Goal: Task Accomplishment & Management: Use online tool/utility

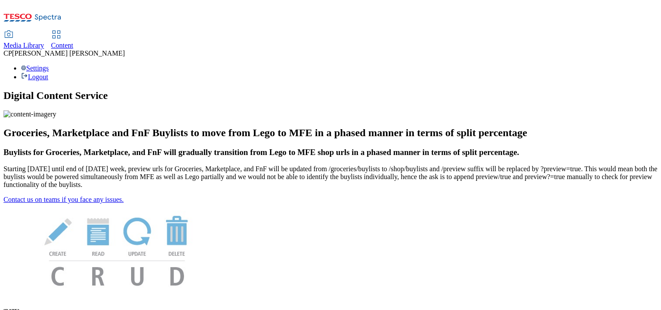
click at [60, 31] on use at bounding box center [55, 34] width 7 height 7
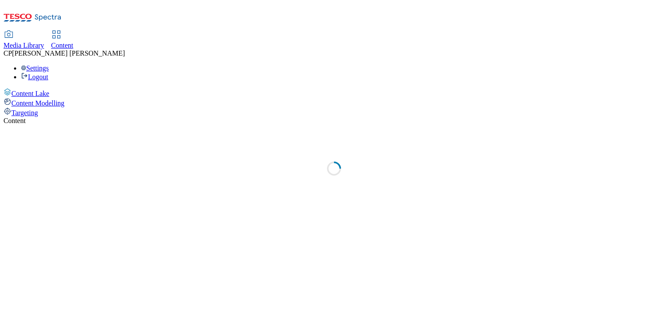
select select "ghs-[GEOGRAPHIC_DATA]"
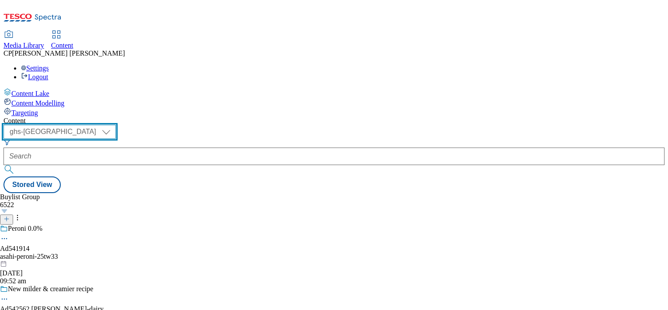
click at [116, 125] on select "ghs-roi ghs-[GEOGRAPHIC_DATA]" at bounding box center [59, 132] width 112 height 14
click at [187, 117] on div "Content ( optional ) ghs-roi ghs-[GEOGRAPHIC_DATA] ghs-uk Stored View Buylist G…" at bounding box center [333, 155] width 661 height 76
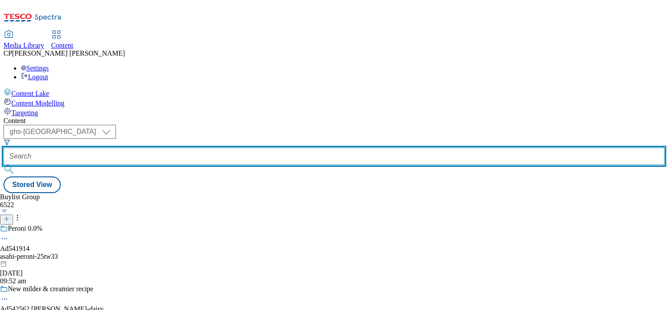
click at [198, 147] on input "text" at bounding box center [333, 155] width 661 height 17
paste input "541777"
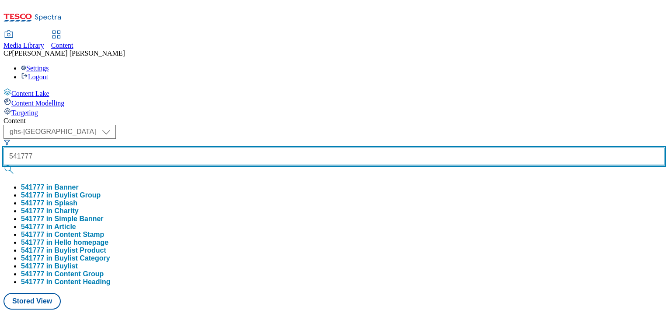
type input "541777"
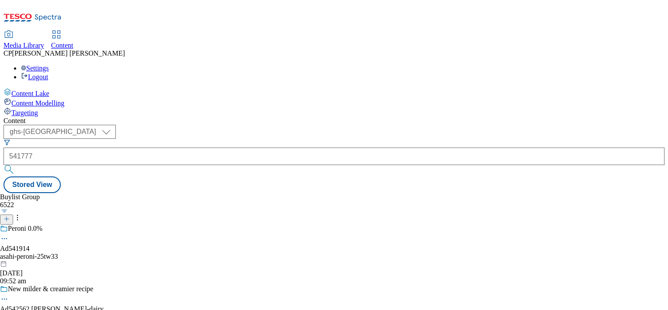
click at [16, 165] on button "submit" at bounding box center [9, 169] width 12 height 9
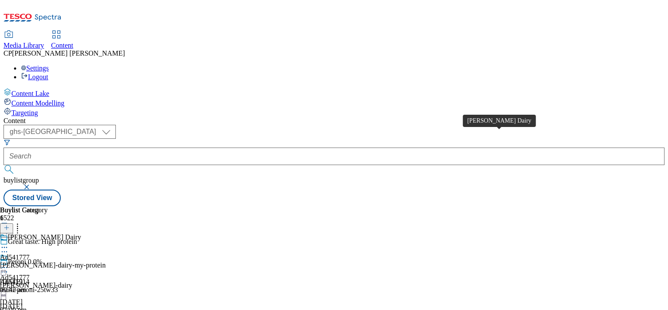
click at [81, 233] on div "Muller Dairy" at bounding box center [44, 237] width 73 height 8
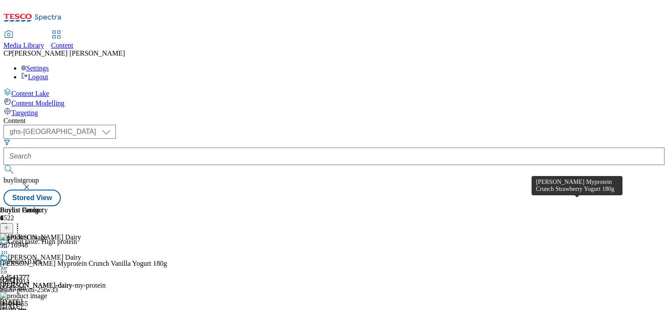
scroll to position [84, 0]
click at [22, 222] on icon at bounding box center [17, 226] width 9 height 9
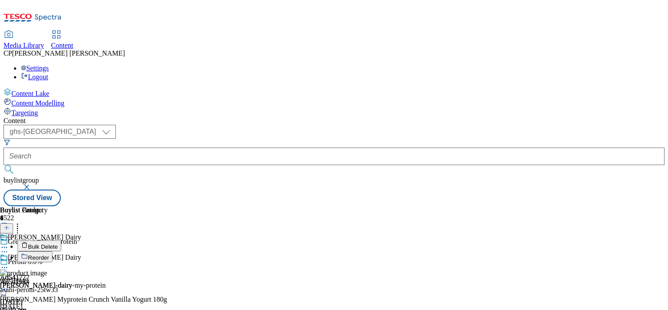
click at [191, 206] on header "Buylist Product 4 Bulk Delete Reorder" at bounding box center [95, 234] width 191 height 56
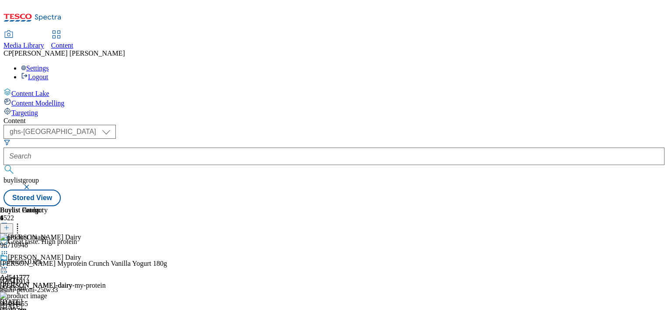
scroll to position [0, 0]
click at [5, 267] on circle at bounding box center [4, 267] width 1 height 1
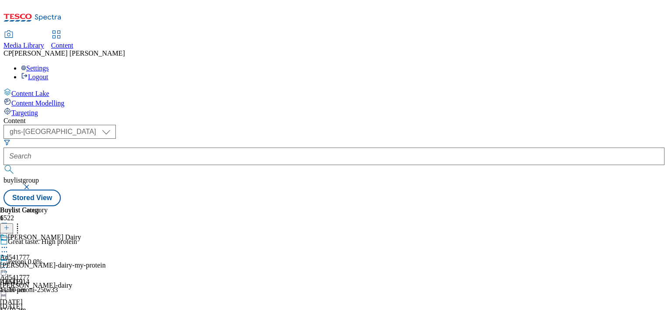
click at [9, 263] on icon at bounding box center [4, 267] width 9 height 9
click at [81, 233] on div "Muller Dairy" at bounding box center [44, 237] width 73 height 8
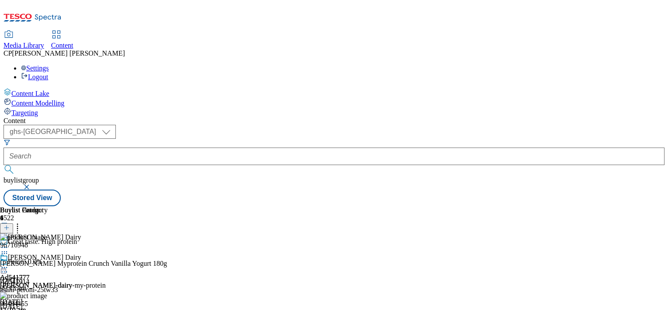
click at [22, 222] on icon at bounding box center [17, 226] width 9 height 9
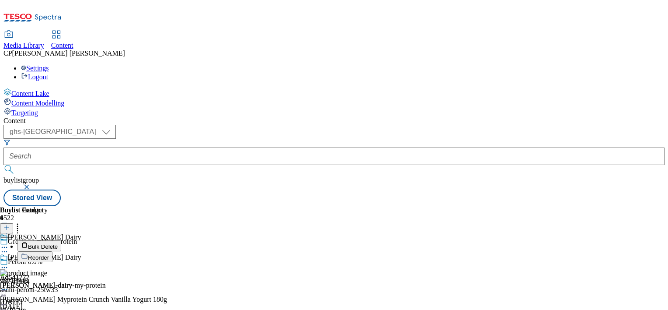
click at [49, 254] on span "Reorder" at bounding box center [38, 257] width 21 height 7
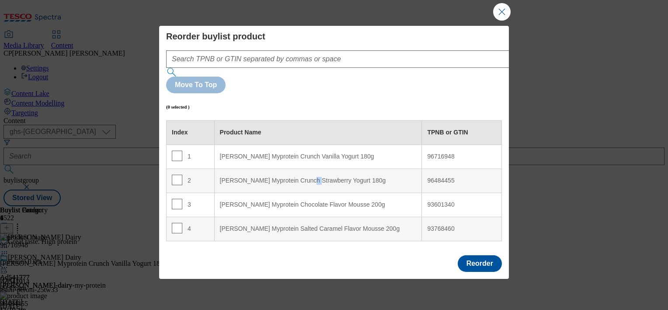
click at [312, 177] on div "Müller Myprotein Crunch Strawberry Yogurt 180g" at bounding box center [318, 181] width 197 height 8
click at [247, 177] on div "Müller Myprotein Crunch Strawberry Yogurt 180g" at bounding box center [318, 181] width 197 height 8
click at [177, 150] on input "Modal" at bounding box center [177, 155] width 10 height 10
checkbox input "false"
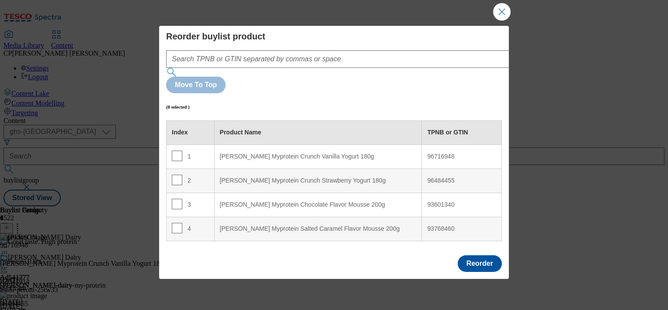
drag, startPoint x: 197, startPoint y: 145, endPoint x: 220, endPoint y: 137, distance: 24.2
click at [216, 168] on tr "2 Müller Myprotein Crunch Strawberry Yogurt 180g 96484455" at bounding box center [334, 180] width 335 height 24
drag, startPoint x: 231, startPoint y: 133, endPoint x: 241, endPoint y: 121, distance: 15.8
click at [241, 144] on tbody "1 Müller Myprotein Crunch Vanilla Yogurt 180g 96716948 2 Müller Myprotein Crunc…" at bounding box center [334, 192] width 335 height 96
drag, startPoint x: 241, startPoint y: 121, endPoint x: 245, endPoint y: 136, distance: 16.1
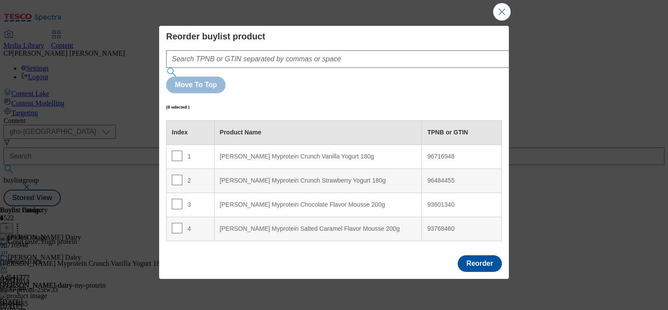
click at [245, 177] on div "Müller Myprotein Crunch Strawberry Yogurt 180g" at bounding box center [318, 181] width 197 height 8
drag, startPoint x: 244, startPoint y: 145, endPoint x: 244, endPoint y: 150, distance: 4.4
click at [244, 168] on 180g "Müller Myprotein Crunch Strawberry Yogurt 180g" at bounding box center [318, 180] width 208 height 24
drag, startPoint x: 244, startPoint y: 150, endPoint x: 235, endPoint y: 136, distance: 16.6
click at [235, 177] on div "Müller Myprotein Crunch Strawberry Yogurt 180g" at bounding box center [318, 181] width 197 height 8
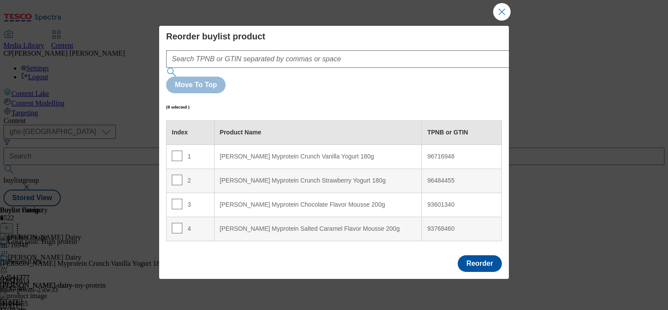
drag, startPoint x: 235, startPoint y: 136, endPoint x: 194, endPoint y: 113, distance: 46.6
click at [194, 150] on div "1" at bounding box center [190, 156] width 37 height 13
click at [174, 174] on input "Modal" at bounding box center [177, 179] width 10 height 10
checkbox input "true"
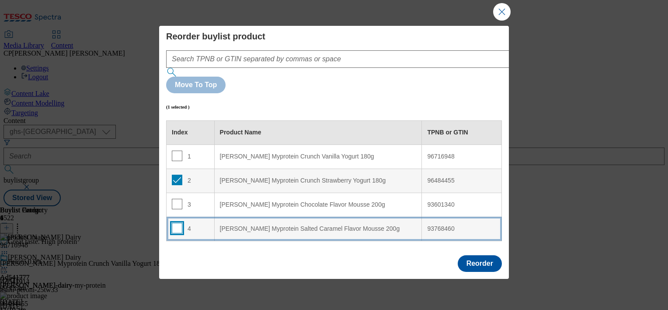
click at [176, 223] on input "Modal" at bounding box center [177, 228] width 10 height 10
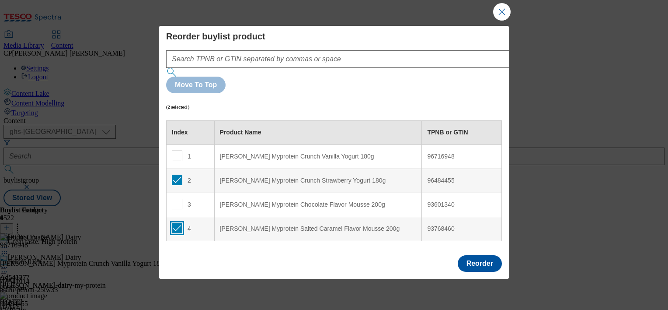
click at [177, 223] on input "Modal" at bounding box center [177, 228] width 10 height 10
checkbox input "false"
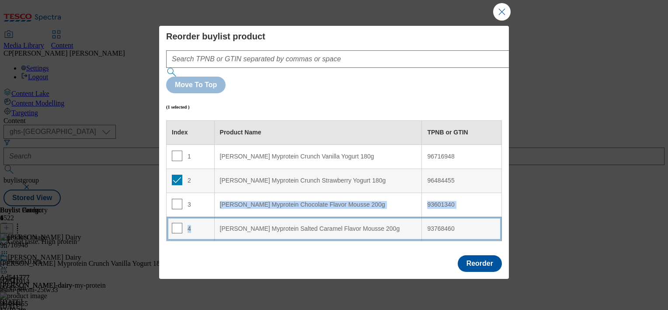
drag, startPoint x: 188, startPoint y: 188, endPoint x: 194, endPoint y: 181, distance: 8.7
click at [194, 216] on td "4" at bounding box center [191, 228] width 48 height 24
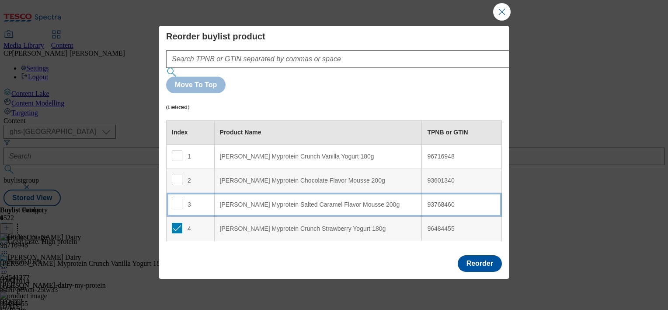
drag, startPoint x: 194, startPoint y: 181, endPoint x: 185, endPoint y: 187, distance: 10.7
click at [185, 223] on div "4" at bounding box center [190, 229] width 37 height 13
click at [187, 223] on div "4" at bounding box center [190, 229] width 37 height 13
click at [485, 263] on button "Reorder" at bounding box center [480, 263] width 44 height 17
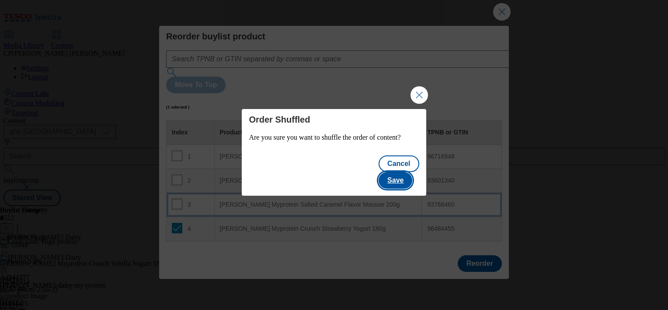
click at [405, 172] on button "Save" at bounding box center [396, 180] width 34 height 17
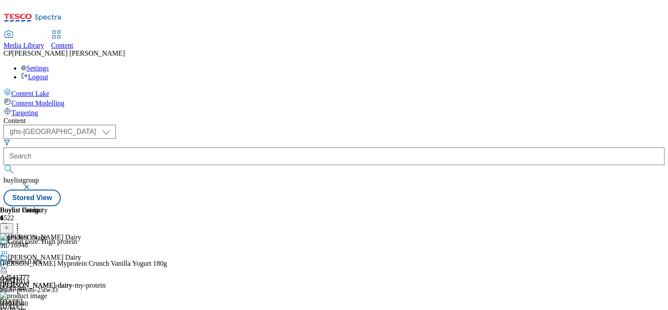
scroll to position [44, 0]
click at [9, 263] on icon at bounding box center [4, 267] width 9 height 9
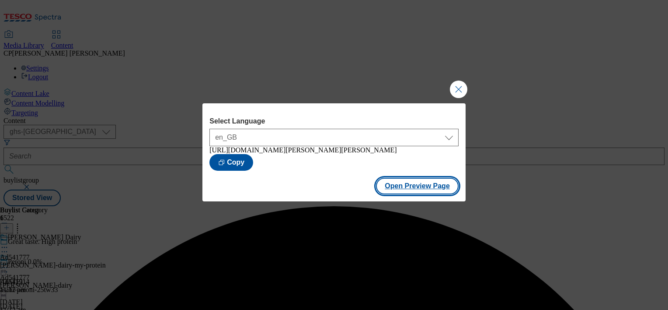
click at [416, 192] on button "Open Preview Page" at bounding box center [417, 185] width 83 height 17
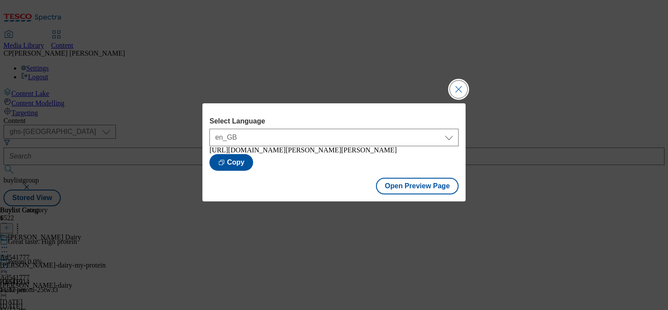
click at [459, 82] on button "Close Modal" at bounding box center [458, 88] width 17 height 17
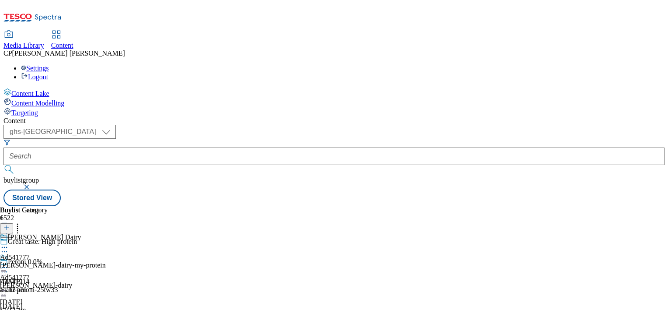
click at [7, 267] on circle at bounding box center [6, 267] width 1 height 1
click at [637, 206] on div "Buylist Group 6522 Great taste. High protein Peroni 0.0% Ad541914 asahi-peroni-…" at bounding box center [333, 206] width 661 height 0
